Goal: Browse casually

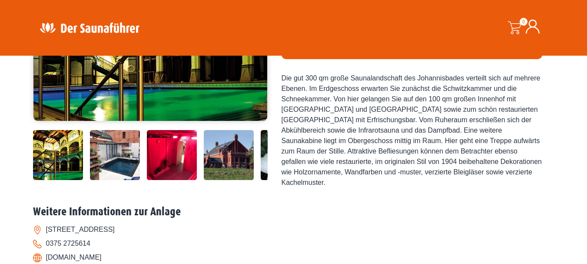
scroll to position [217, 0]
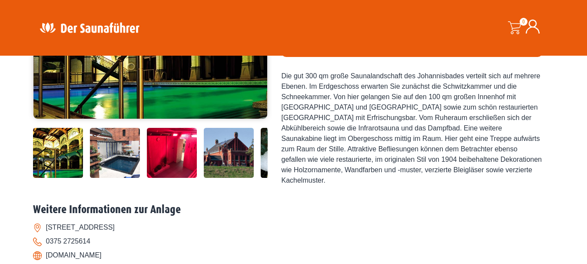
click at [113, 152] on img at bounding box center [115, 153] width 50 height 50
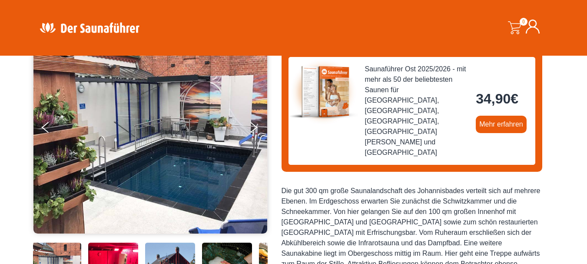
scroll to position [87, 0]
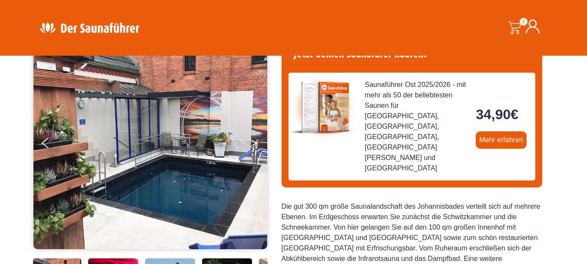
click at [254, 142] on icon "Next" at bounding box center [253, 141] width 8 height 5
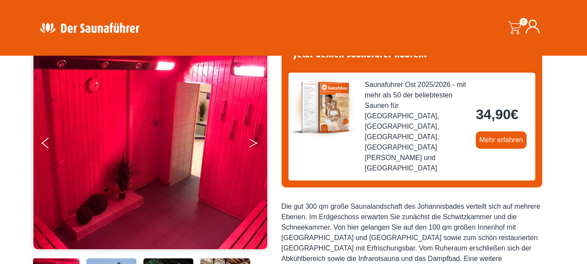
click at [254, 142] on icon "Next" at bounding box center [253, 141] width 8 height 5
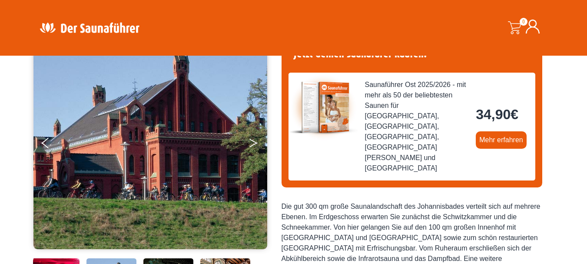
click at [254, 142] on icon "Next" at bounding box center [253, 141] width 8 height 5
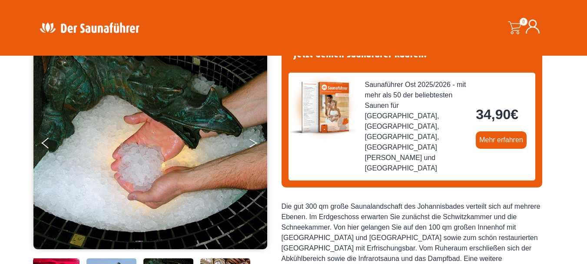
click at [254, 142] on icon "Next" at bounding box center [253, 141] width 8 height 5
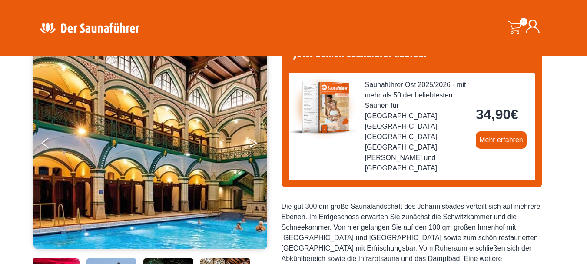
click at [254, 142] on icon "Next" at bounding box center [253, 141] width 8 height 5
click at [249, 145] on button "Next" at bounding box center [259, 145] width 22 height 22
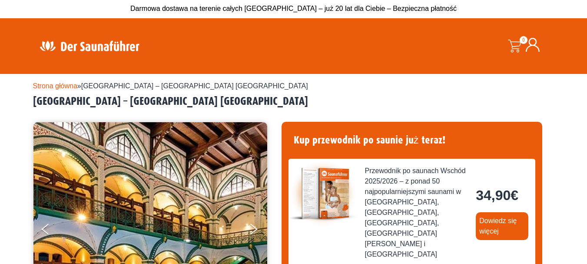
scroll to position [0, 0]
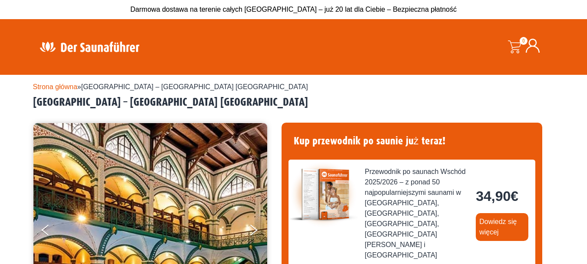
click at [508, 4] on div "Darmowa dostawa na terenie całych [GEOGRAPHIC_DATA] – już 20 lat dla Ciebie – B…" at bounding box center [293, 9] width 521 height 19
